Goal: Task Accomplishment & Management: Manage account settings

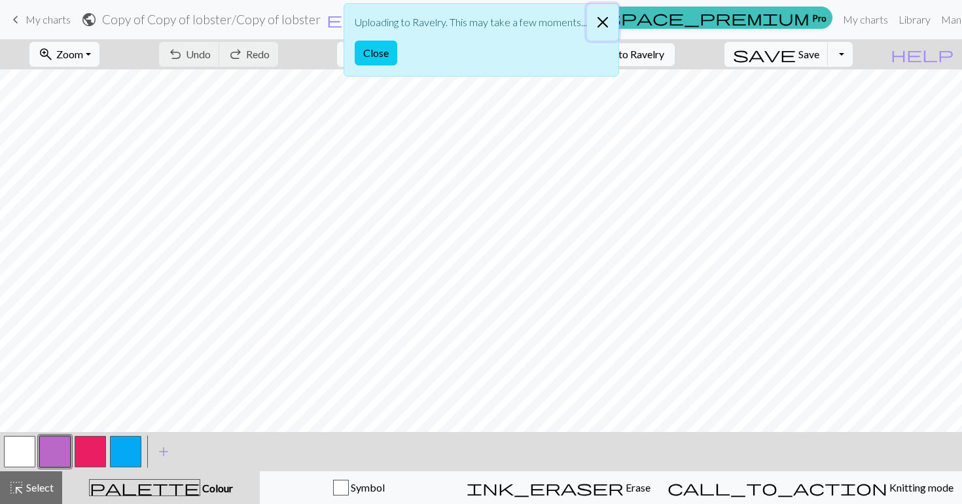
click at [594, 15] on button "Close" at bounding box center [602, 22] width 31 height 37
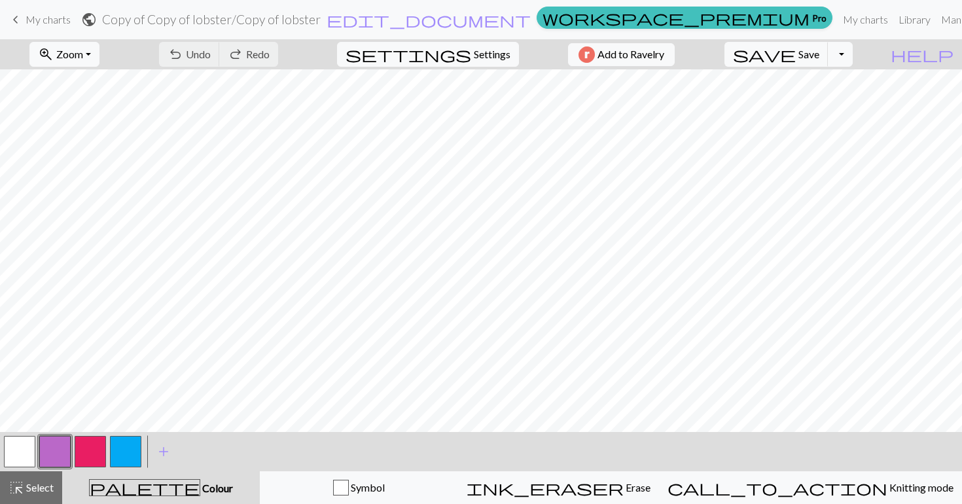
scroll to position [174, 0]
click at [853, 59] on button "Toggle Dropdown" at bounding box center [840, 54] width 25 height 25
click at [812, 106] on button "save_alt Download" at bounding box center [744, 104] width 216 height 21
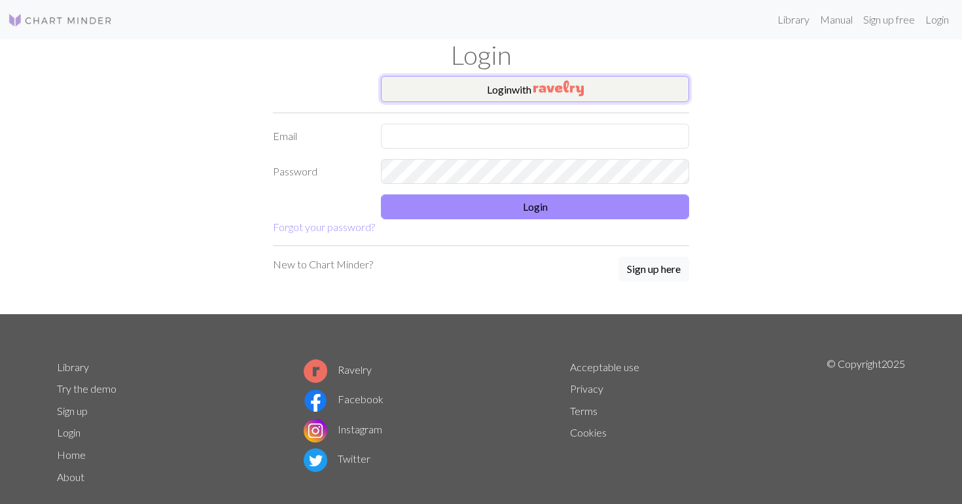
click at [558, 87] on img "button" at bounding box center [558, 88] width 50 height 16
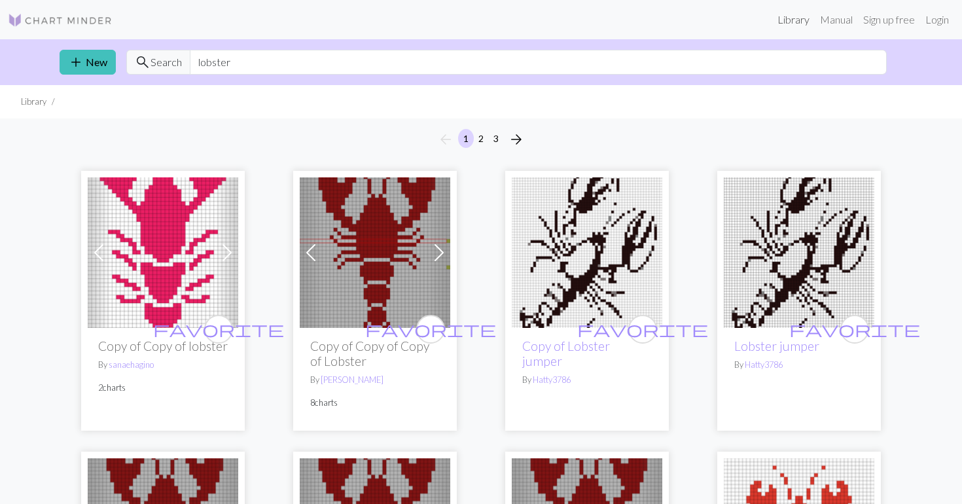
click at [789, 16] on link "Library" at bounding box center [793, 20] width 43 height 26
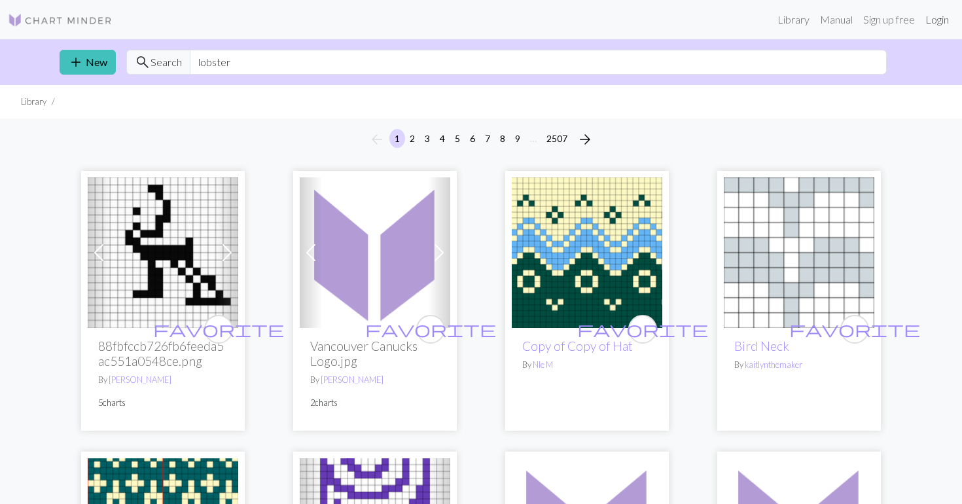
click at [942, 18] on link "Login" at bounding box center [937, 20] width 34 height 26
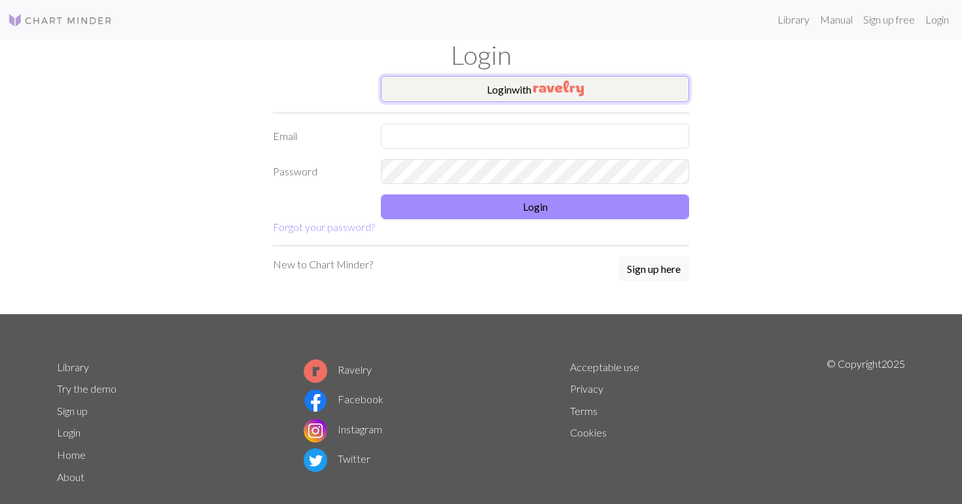
click at [612, 90] on button "Login with" at bounding box center [535, 89] width 308 height 26
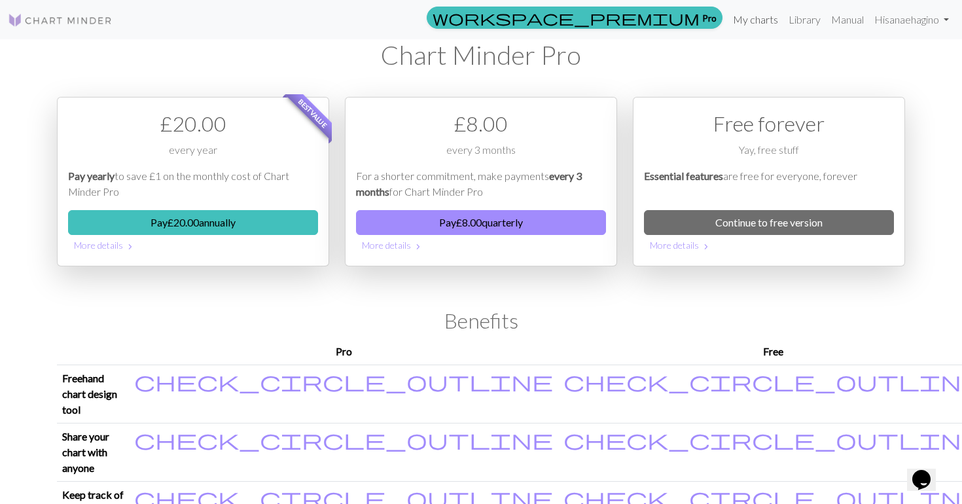
click at [763, 20] on link "My charts" at bounding box center [756, 20] width 56 height 26
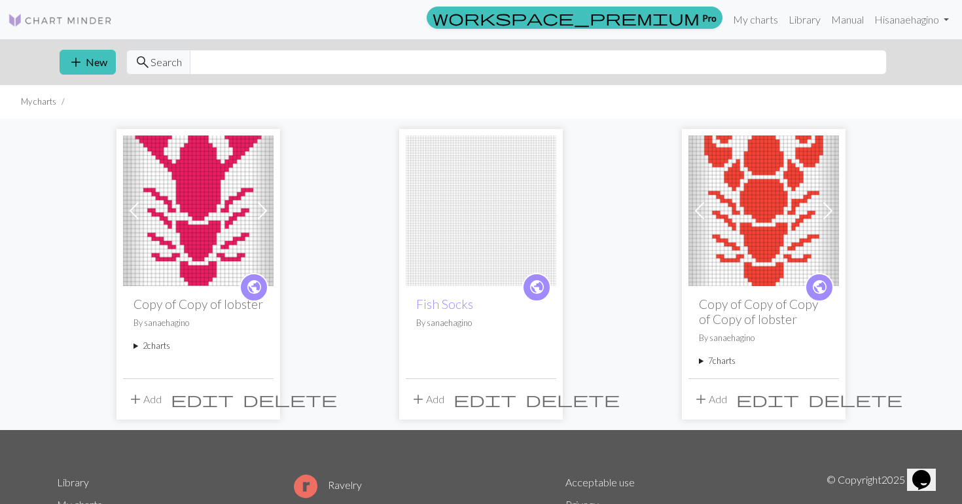
click at [204, 223] on img at bounding box center [198, 210] width 151 height 151
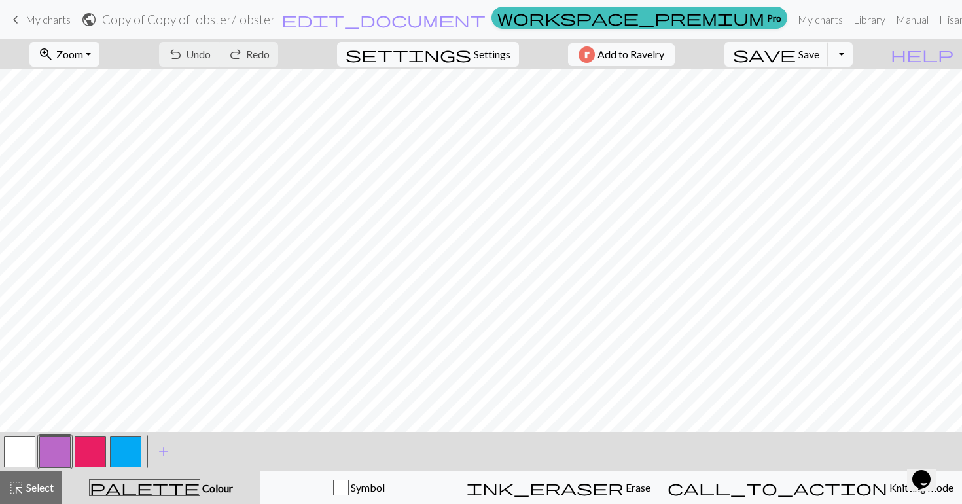
scroll to position [262, 0]
click at [853, 54] on button "Toggle Dropdown" at bounding box center [840, 54] width 25 height 25
click at [826, 101] on button "save_alt Download" at bounding box center [744, 104] width 216 height 21
click at [19, 449] on button "button" at bounding box center [19, 451] width 31 height 31
click at [480, 20] on span "edit_document" at bounding box center [383, 19] width 204 height 18
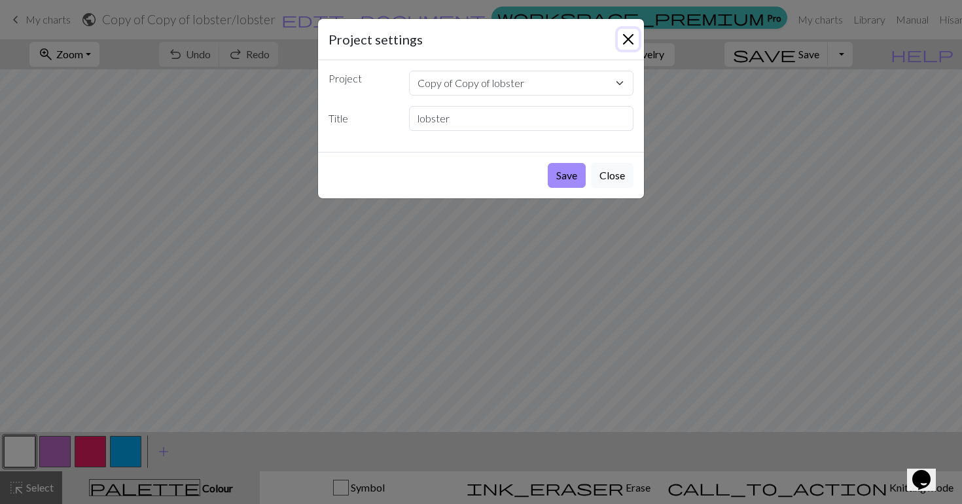
click at [626, 35] on button "Close" at bounding box center [628, 39] width 21 height 21
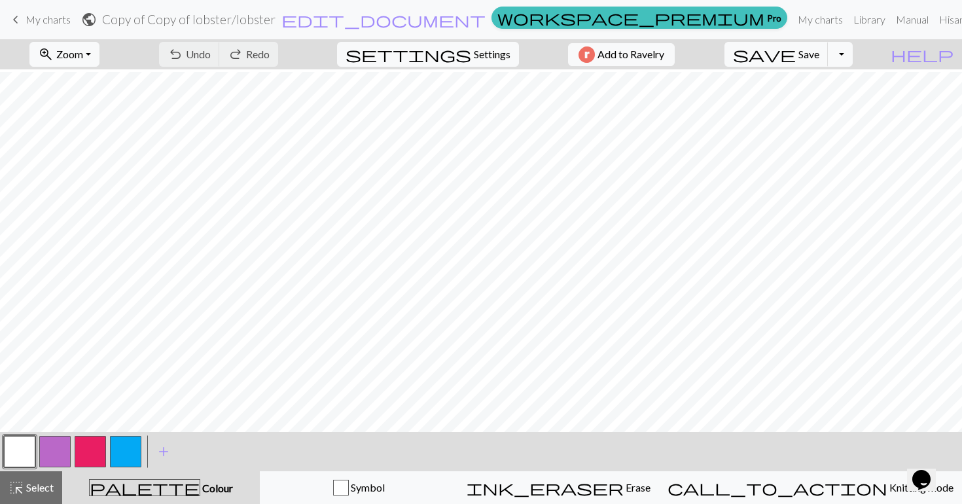
scroll to position [5, 0]
click at [853, 57] on button "Toggle Dropdown" at bounding box center [840, 54] width 25 height 25
click at [936, 52] on button "help Show me around" at bounding box center [922, 54] width 80 height 25
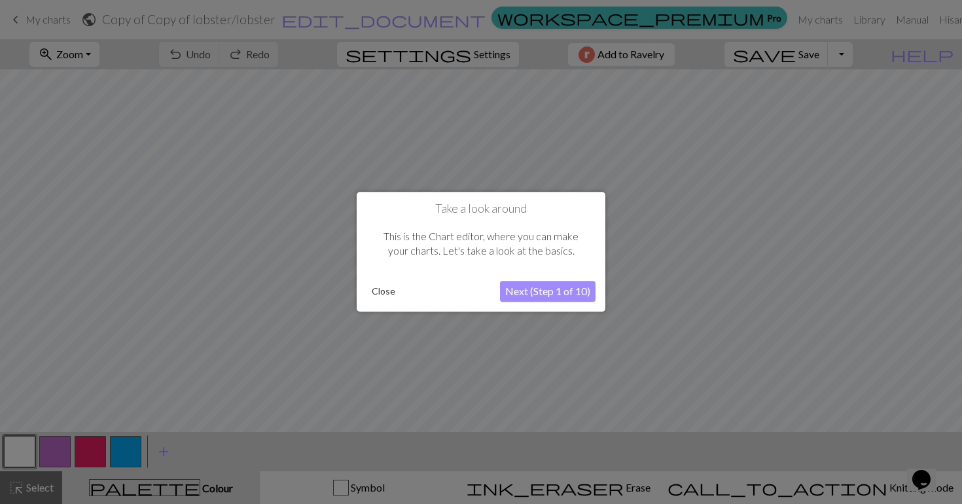
click at [385, 296] on button "Close" at bounding box center [383, 292] width 34 height 20
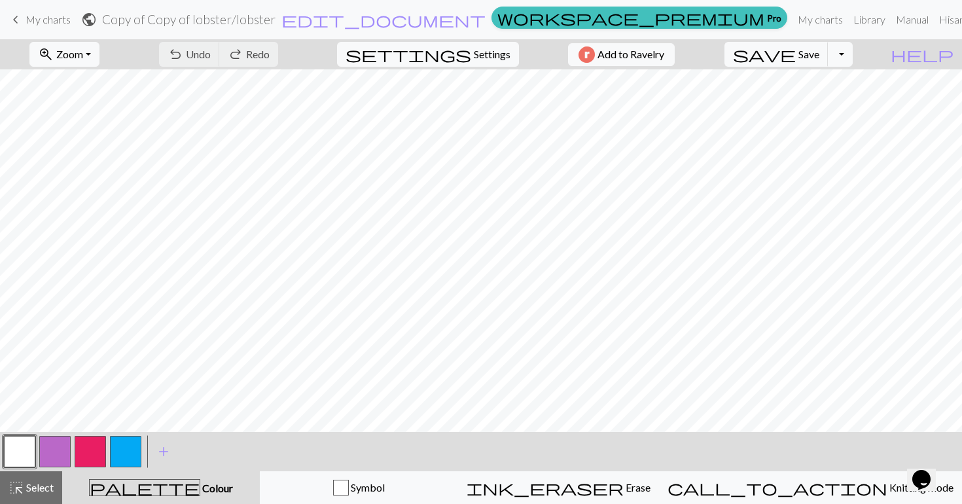
click at [29, 24] on span "My charts" at bounding box center [48, 19] width 45 height 12
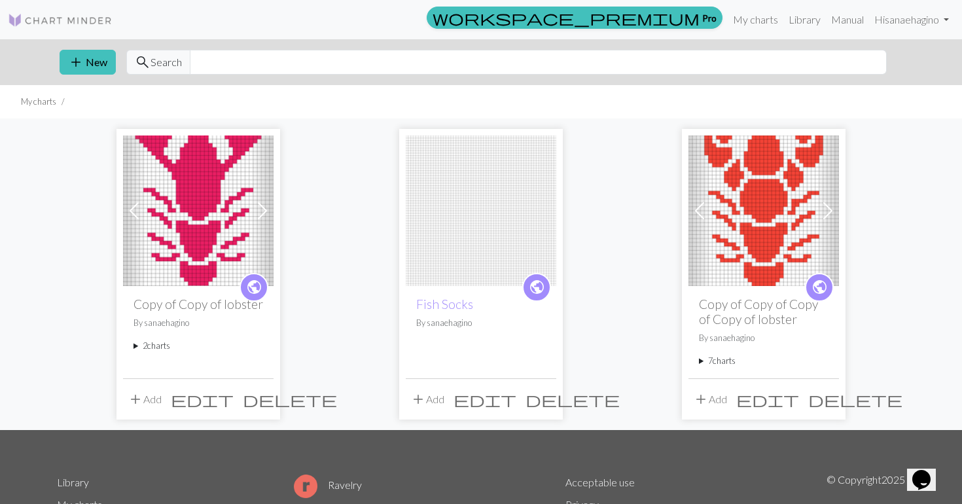
click at [135, 351] on summary "2 charts" at bounding box center [198, 346] width 130 height 12
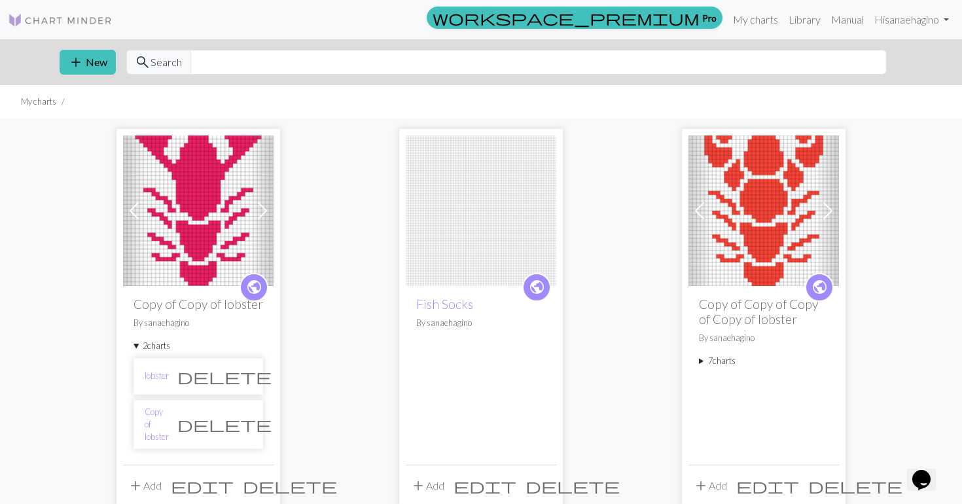
click at [236, 376] on span "delete" at bounding box center [224, 376] width 94 height 18
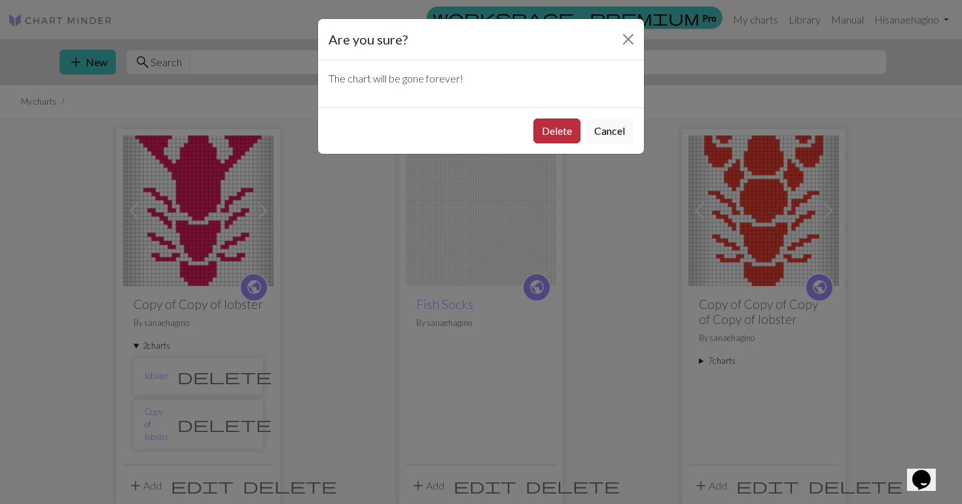
click at [556, 126] on button "Delete" at bounding box center [556, 130] width 47 height 25
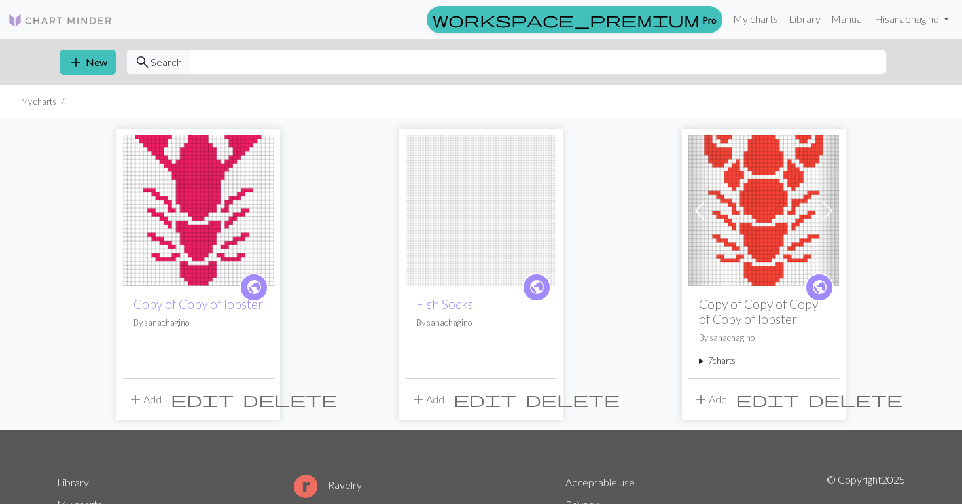
click at [192, 214] on img at bounding box center [198, 210] width 151 height 151
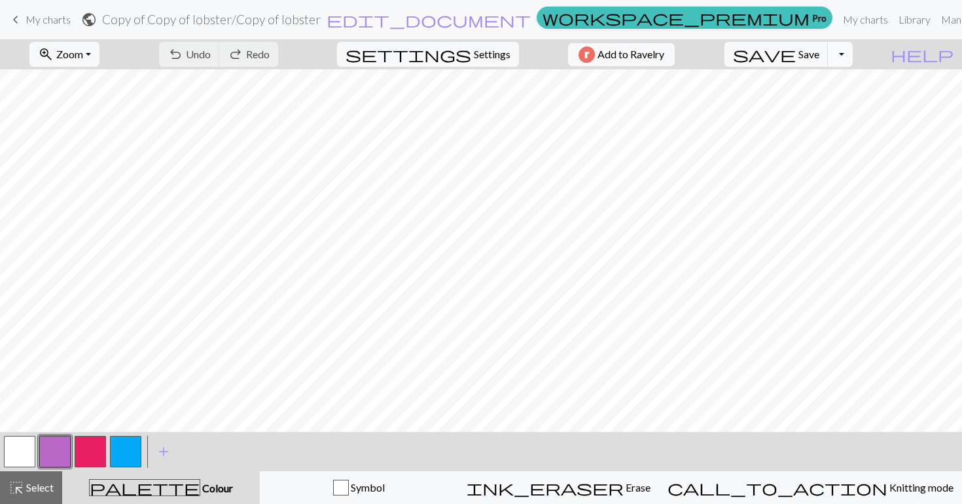
click at [853, 44] on button "Toggle Dropdown" at bounding box center [840, 54] width 25 height 25
click at [825, 104] on button "save_alt Download" at bounding box center [744, 104] width 216 height 21
